Goal: Contribute content: Contribute content

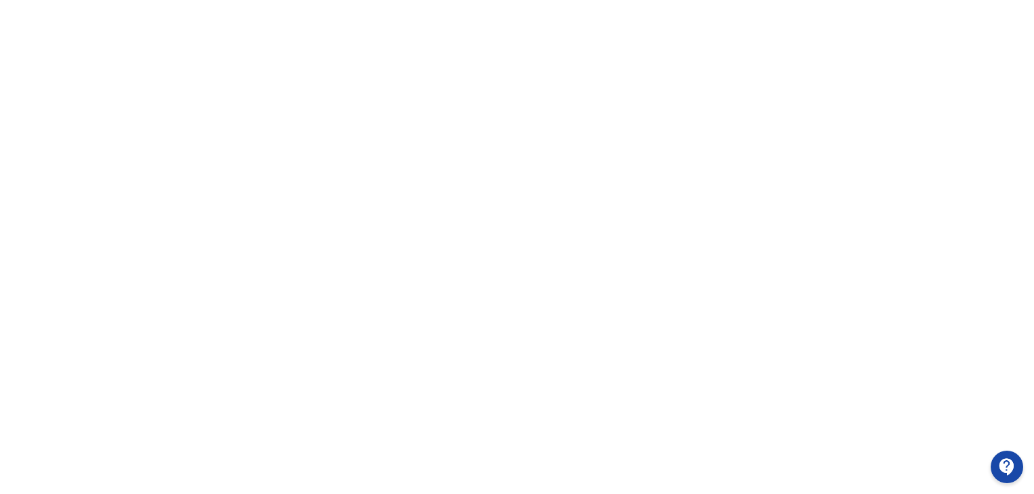
scroll to position [285, 0]
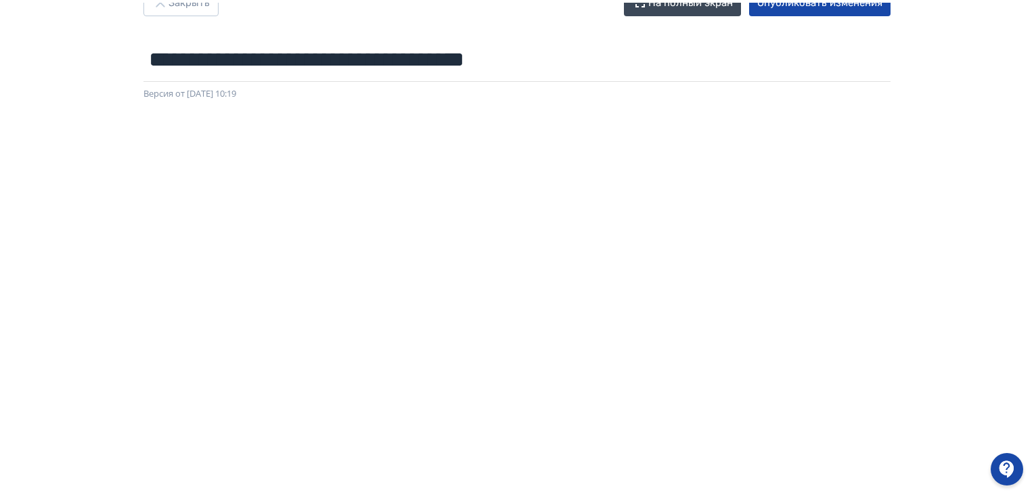
scroll to position [0, 0]
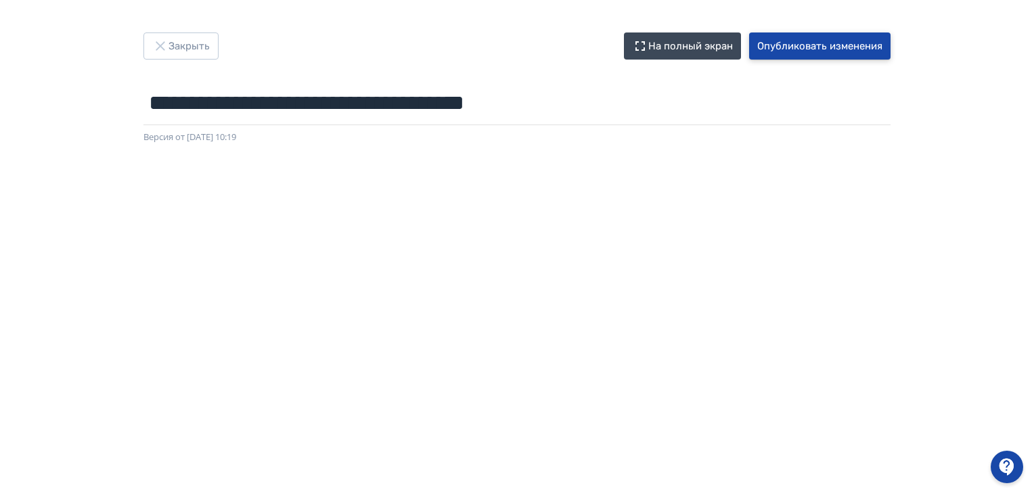
click at [825, 46] on button "Опубликовать изменения" at bounding box center [819, 45] width 141 height 27
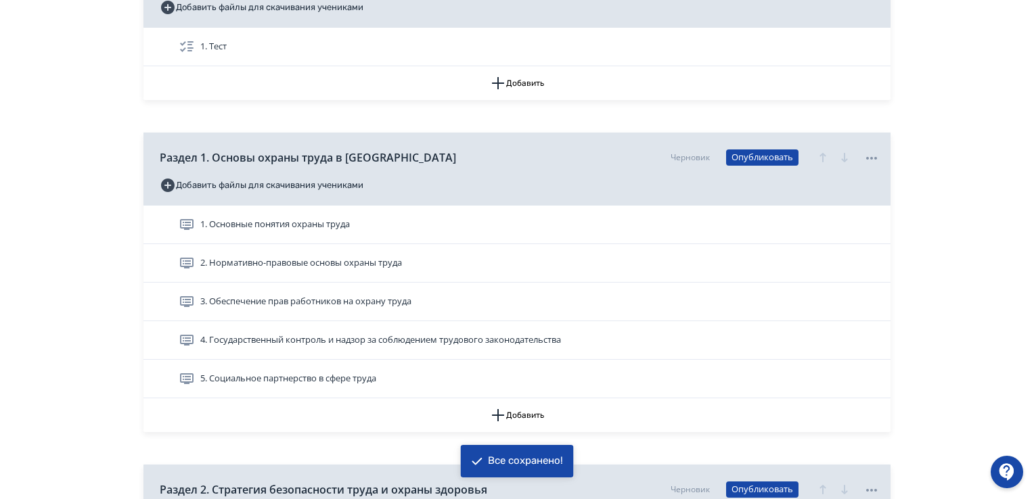
scroll to position [474, 0]
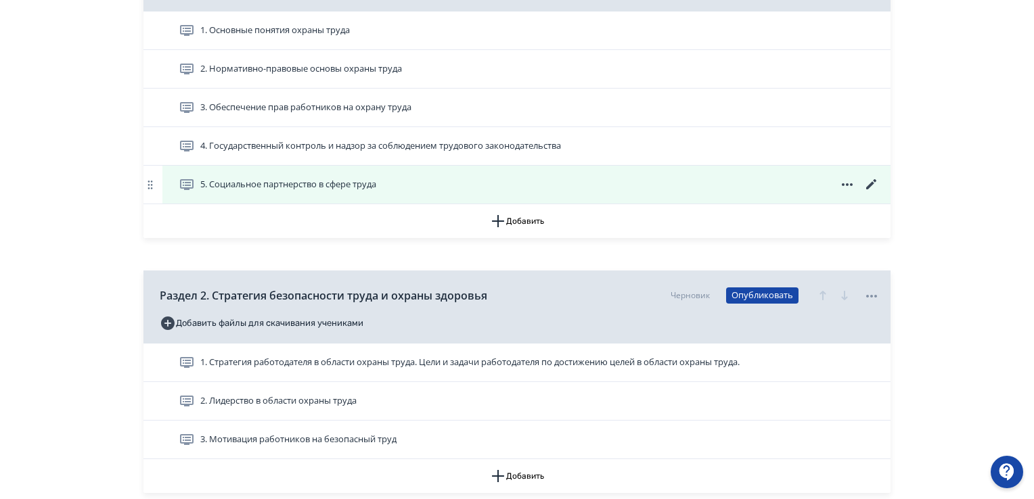
click at [873, 182] on icon at bounding box center [871, 185] width 16 height 16
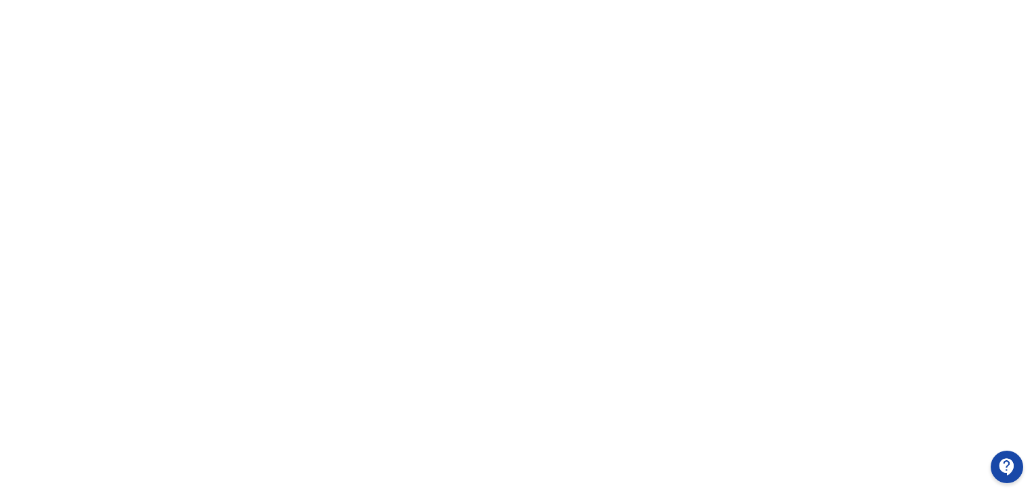
scroll to position [0, 2]
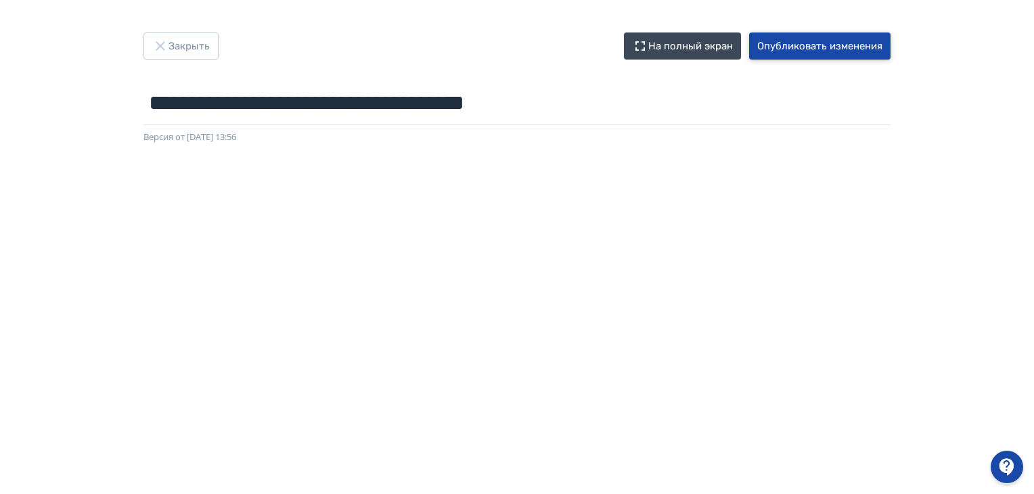
click at [819, 52] on button "Опубликовать изменения" at bounding box center [819, 45] width 141 height 27
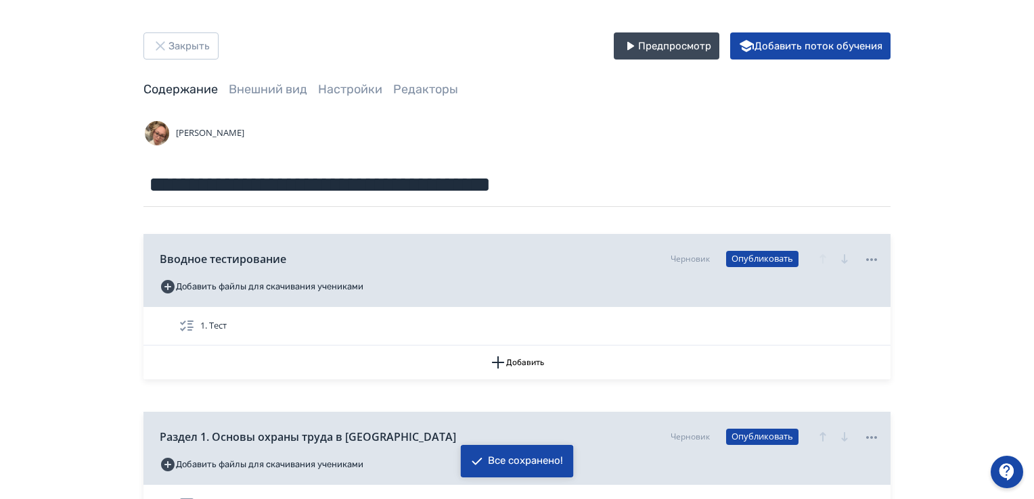
scroll to position [203, 0]
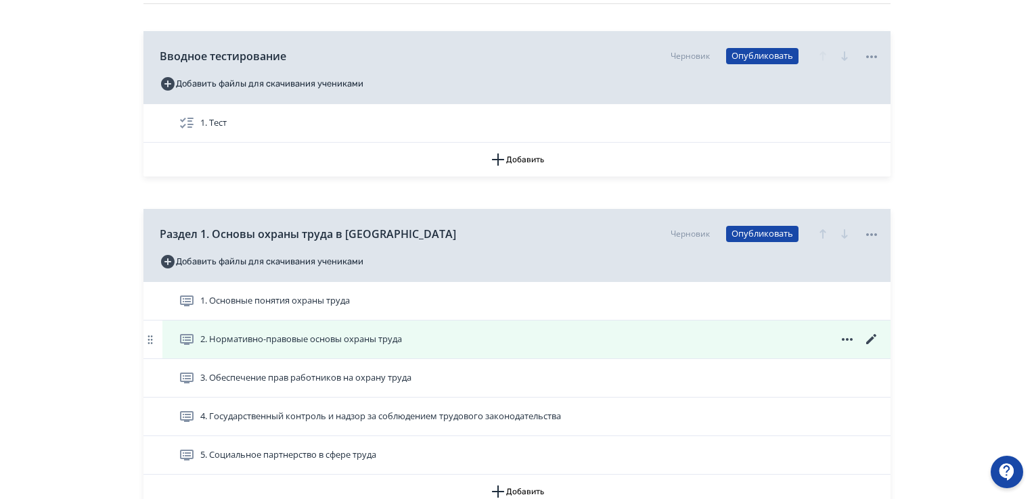
click at [873, 335] on icon at bounding box center [871, 340] width 16 height 16
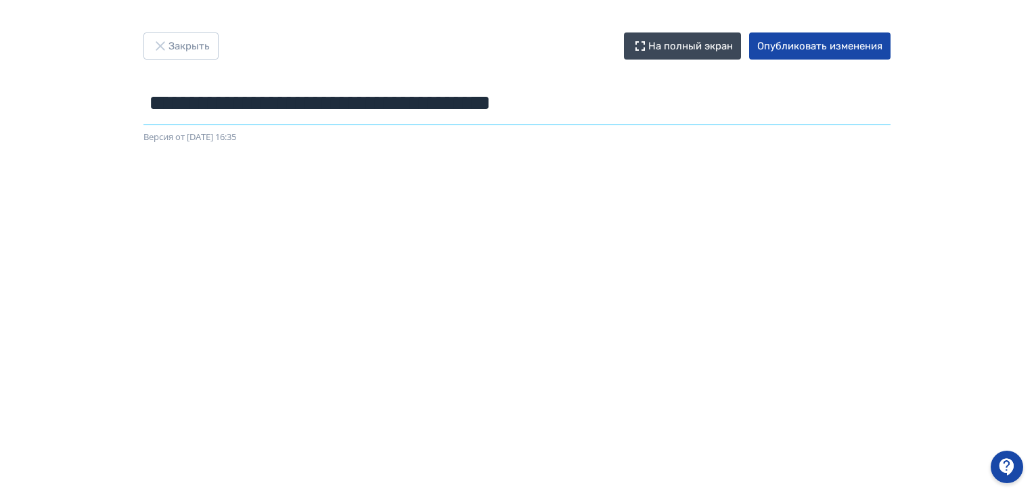
drag, startPoint x: 148, startPoint y: 104, endPoint x: 660, endPoint y: 120, distance: 512.4
click at [660, 120] on input "**********" at bounding box center [516, 103] width 747 height 44
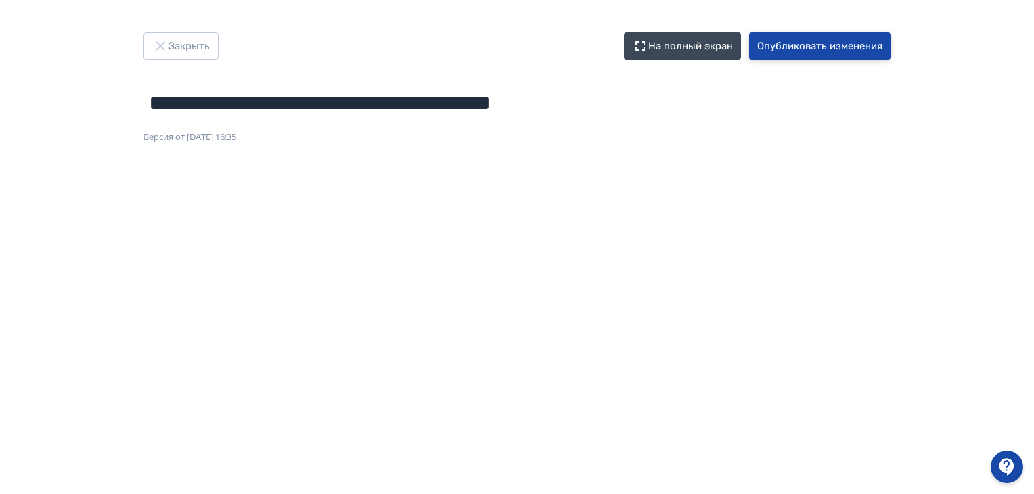
click at [841, 44] on button "Опубликовать изменения" at bounding box center [819, 45] width 141 height 27
